Goal: Information Seeking & Learning: Learn about a topic

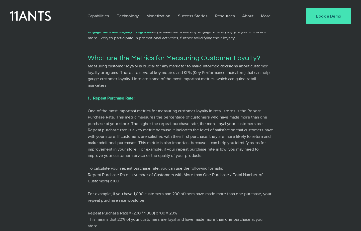
scroll to position [546, 0]
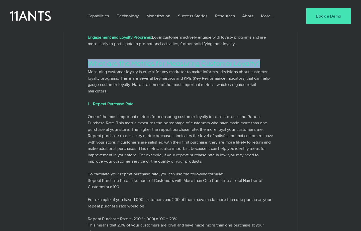
drag, startPoint x: 87, startPoint y: 91, endPoint x: 261, endPoint y: 91, distance: 174.0
click at [261, 69] on div "What are the Metrics for Measuring Customer Loyalty?" at bounding box center [180, 63] width 235 height 9
copy span "What are the Metrics for Measuring Customer Loyalty?"
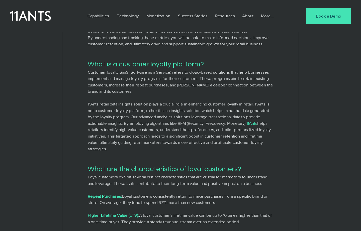
scroll to position [253, 0]
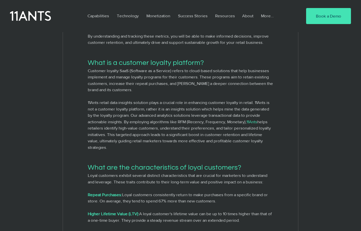
click at [87, 68] on div "What is a customer loyalty platform?" at bounding box center [180, 62] width 235 height 9
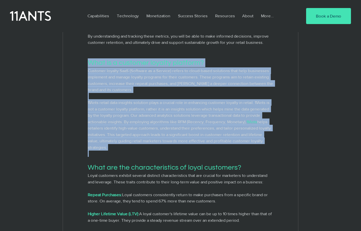
drag, startPoint x: 88, startPoint y: 81, endPoint x: 166, endPoint y: 170, distance: 118.3
copy div "What is a customer loyalty platform? Customer loyalty SaaS (Software as a Servi…"
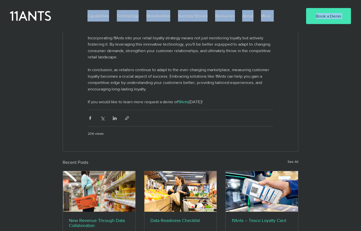
scroll to position [1561, 0]
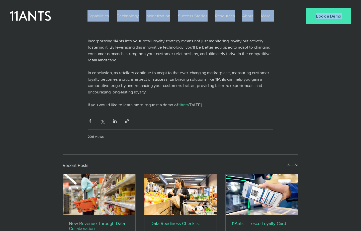
drag, startPoint x: 85, startPoint y: 41, endPoint x: 234, endPoint y: 130, distance: 173.6
copy div "What are the characteristics of loyal customers? Loyal customers exhibit severa…"
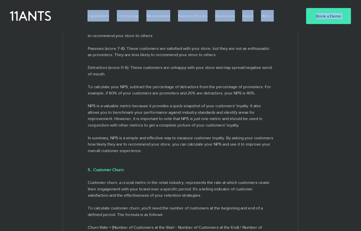
scroll to position [1105, 0]
